Goal: Information Seeking & Learning: Check status

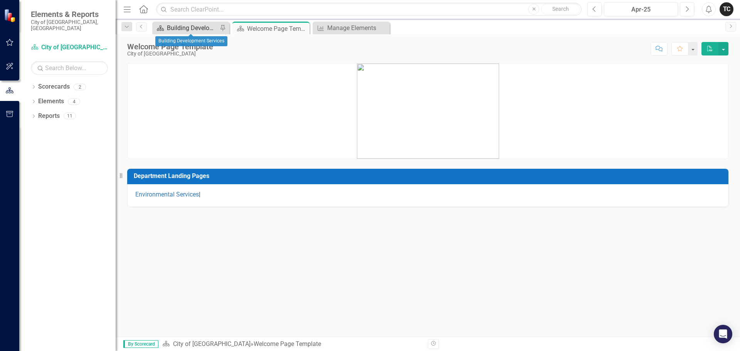
click at [187, 28] on div "Building Development Services" at bounding box center [192, 28] width 51 height 10
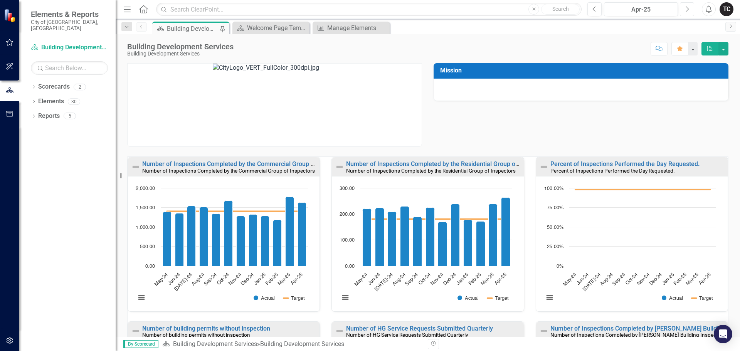
click at [686, 11] on icon "Next" at bounding box center [687, 9] width 4 height 7
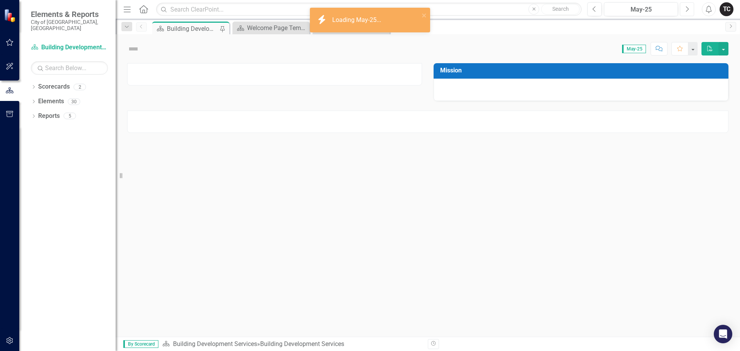
click at [686, 11] on icon "Next" at bounding box center [687, 9] width 4 height 7
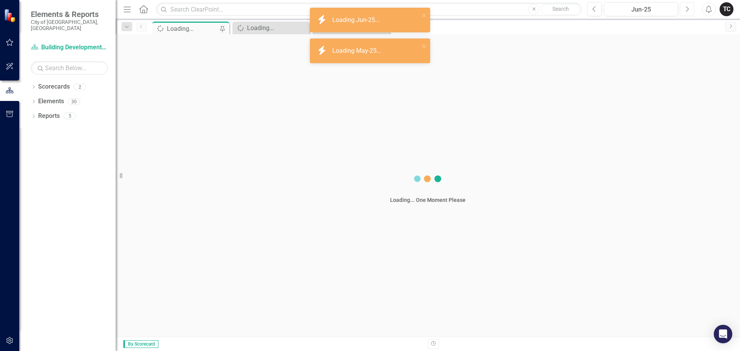
click at [686, 11] on icon "Next" at bounding box center [687, 9] width 4 height 7
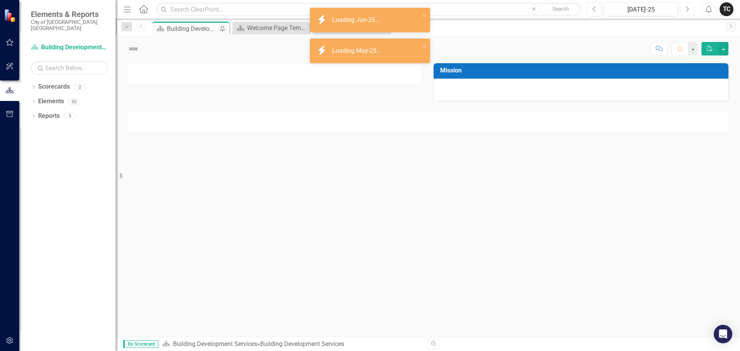
click at [686, 11] on icon "Next" at bounding box center [687, 9] width 4 height 7
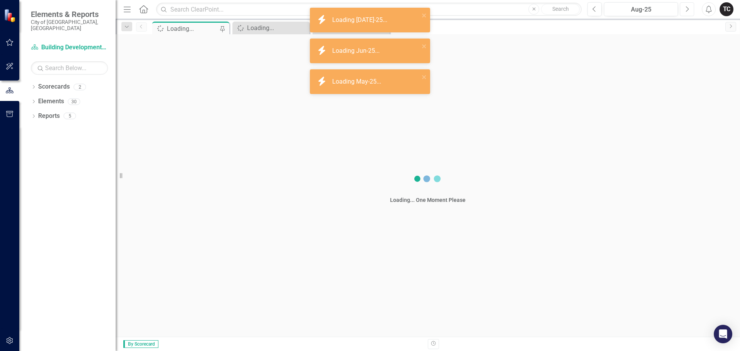
click at [686, 11] on icon "Next" at bounding box center [687, 9] width 4 height 7
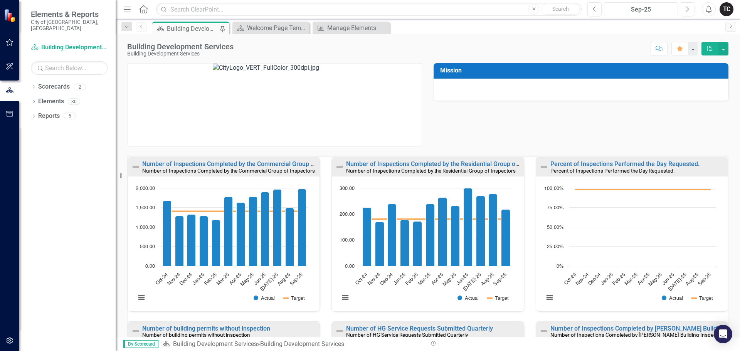
drag, startPoint x: 645, startPoint y: 10, endPoint x: 665, endPoint y: 10, distance: 20.1
click at [665, 10] on div "Sep-25" at bounding box center [641, 9] width 69 height 9
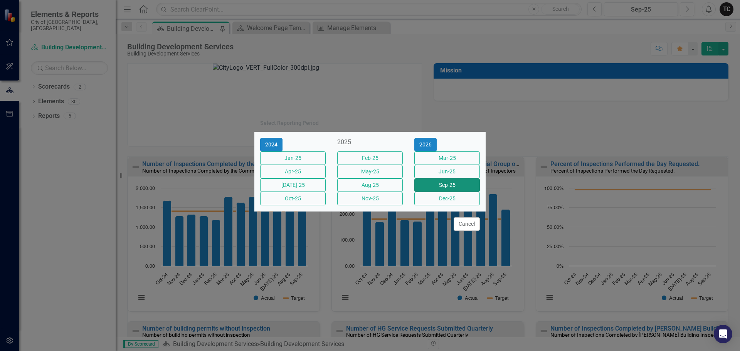
click at [456, 190] on button "Sep-25" at bounding box center [448, 185] width 66 height 13
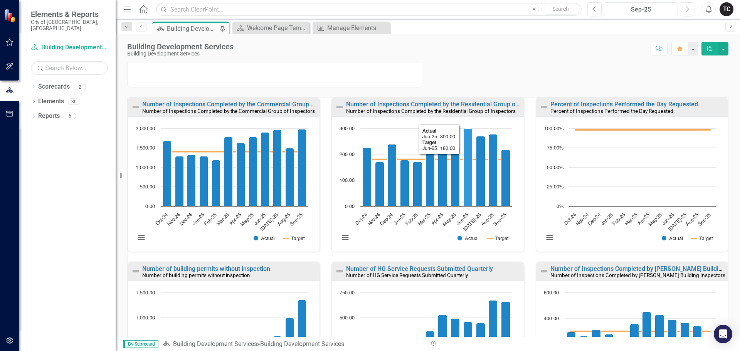
scroll to position [77, 0]
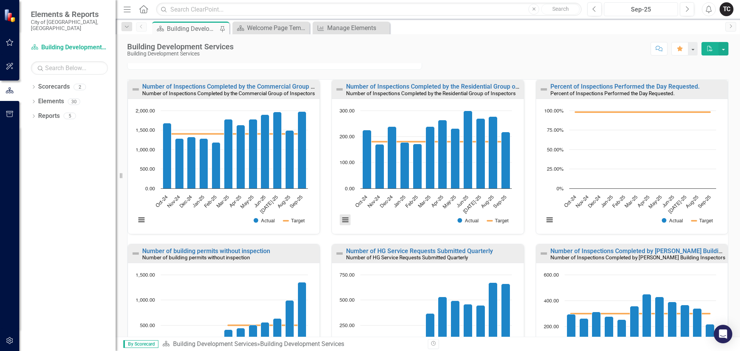
click at [342, 222] on button "View chart menu, Chart" at bounding box center [345, 220] width 11 height 11
click at [374, 197] on li "Download PDF document" at bounding box center [377, 196] width 69 height 10
click at [426, 86] on link "Number of Inspections Completed by the Residential Group of Inspectors" at bounding box center [447, 86] width 202 height 7
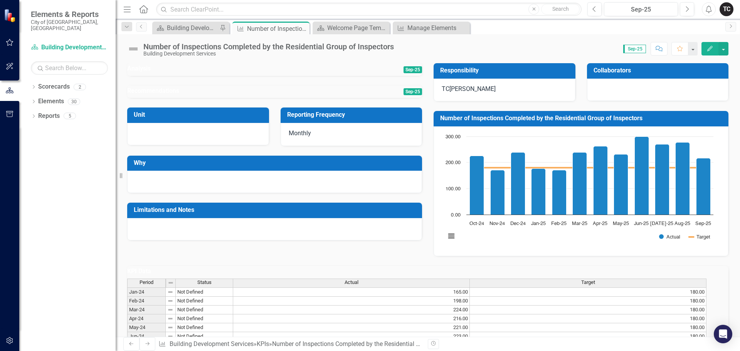
click at [290, 94] on h3 "Recommendations" at bounding box center [236, 91] width 218 height 7
click at [211, 69] on h3 "Analysis" at bounding box center [210, 68] width 166 height 7
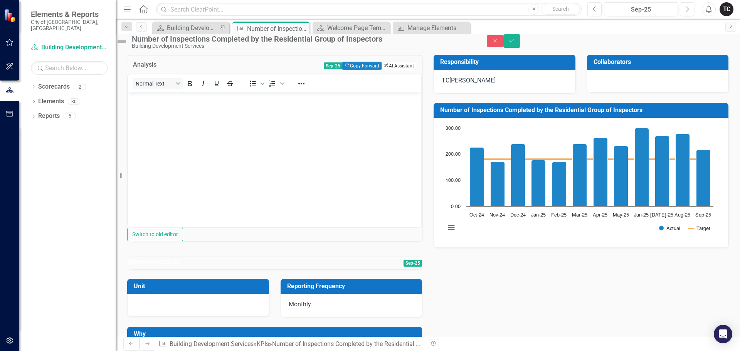
click at [388, 70] on button "ClearPoint AI AI Assistant" at bounding box center [399, 66] width 35 height 8
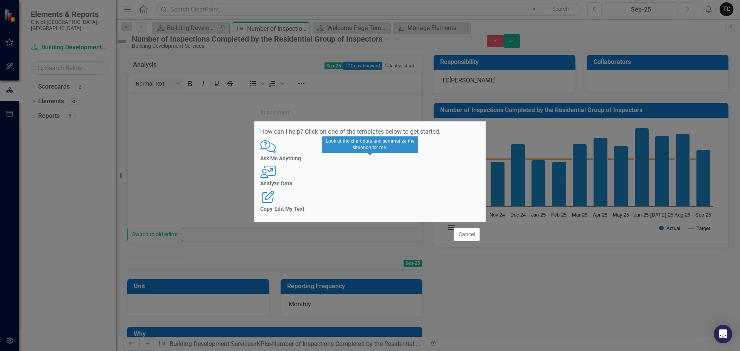
click at [374, 178] on div "User with Chart Analyze Data" at bounding box center [370, 176] width 220 height 21
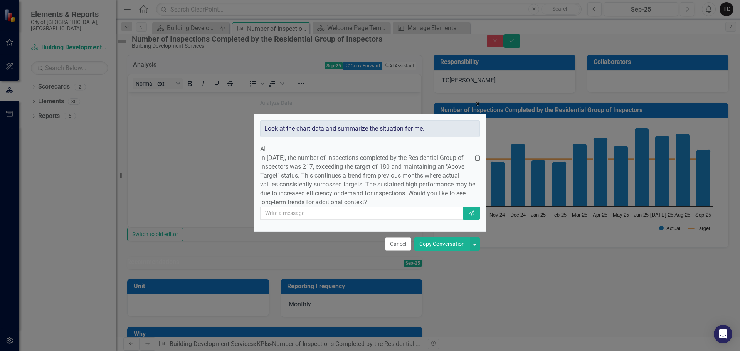
click at [478, 99] on span "×" at bounding box center [478, 103] width 4 height 9
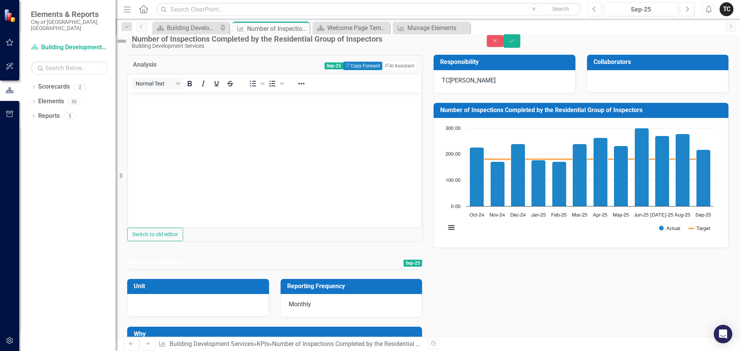
click at [492, 298] on div "Analysis Sep-25 Copy Forward Copy Forward ClearPoint AI AI Assistant Normal Tex…" at bounding box center [427, 228] width 613 height 367
click at [504, 47] on button "Close" at bounding box center [495, 41] width 17 height 12
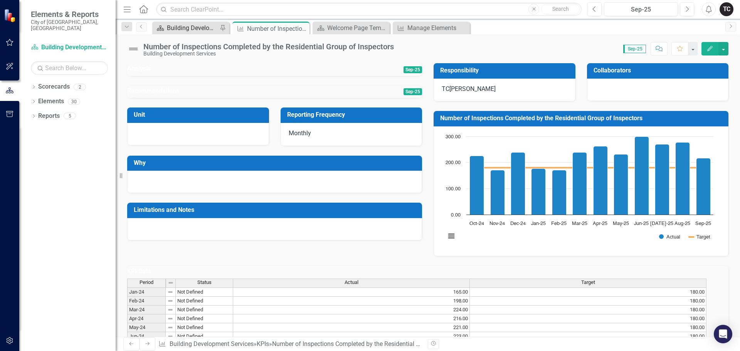
click at [190, 32] on div "Building Development Services" at bounding box center [192, 28] width 51 height 10
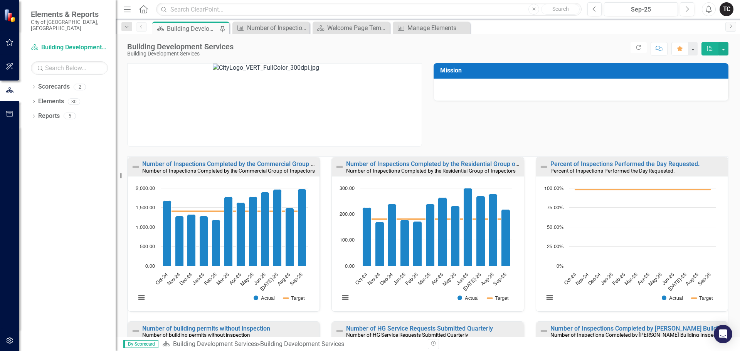
click at [190, 29] on div "Building Development Services" at bounding box center [192, 29] width 51 height 10
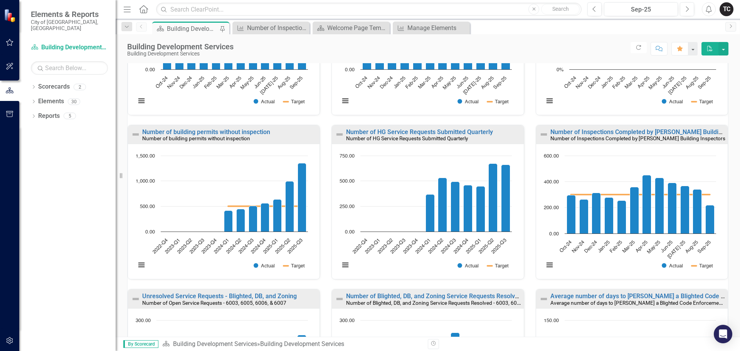
scroll to position [196, 0]
